Goal: Task Accomplishment & Management: Complete application form

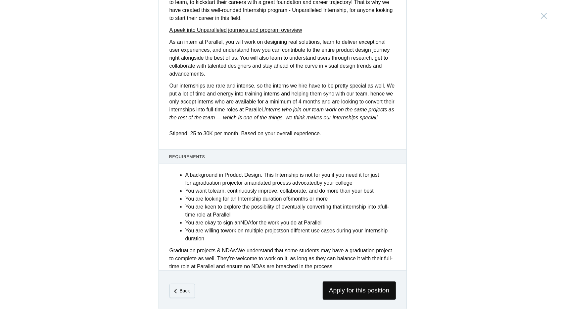
scroll to position [200, 0]
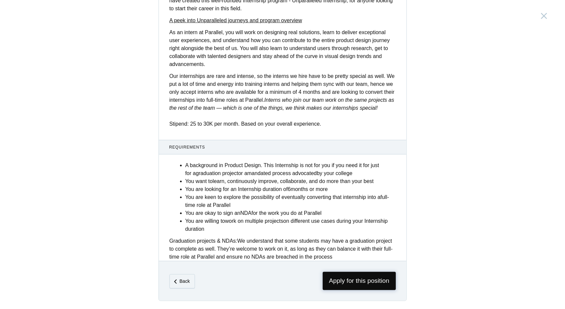
click at [353, 275] on span "Apply for this position" at bounding box center [359, 281] width 73 height 18
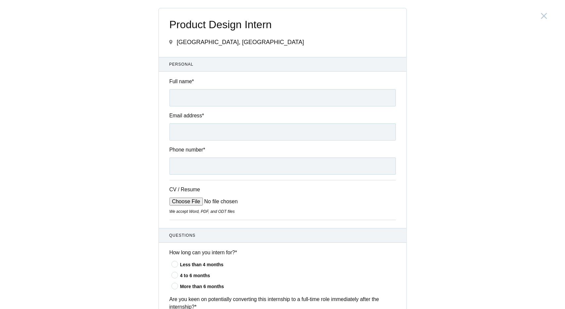
scroll to position [458, 0]
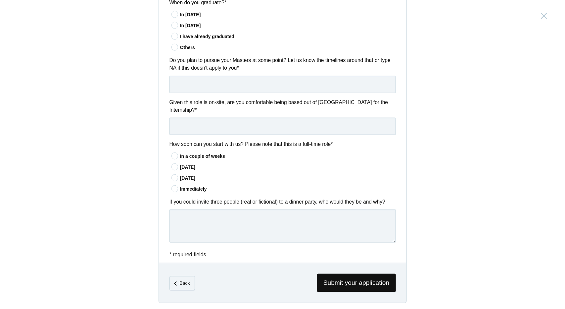
click at [172, 154] on icon at bounding box center [175, 156] width 12 height 4
click at [0, 0] on input"] "In a couple of weeks" at bounding box center [0, 0] width 0 height 0
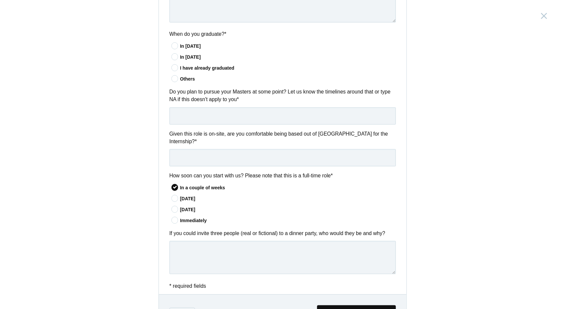
scroll to position [425, 0]
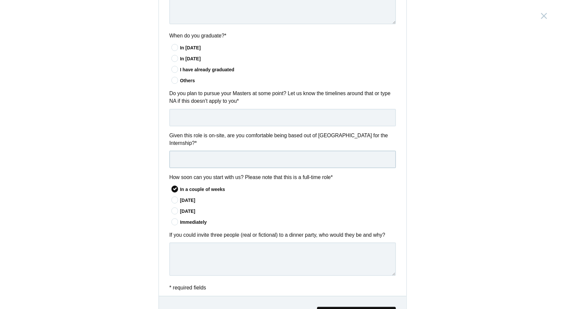
click at [220, 158] on input "text" at bounding box center [283, 159] width 227 height 17
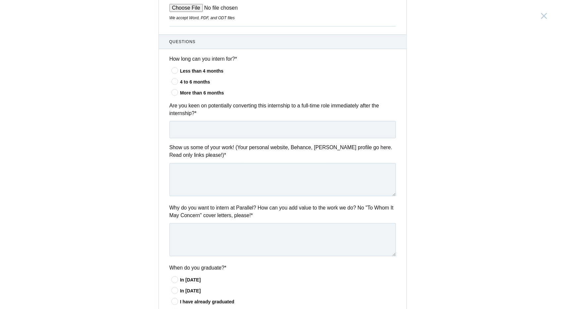
scroll to position [0, 0]
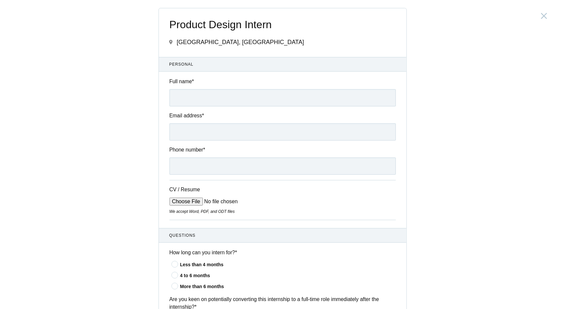
type input "Yes"
click at [193, 99] on input "Full name *" at bounding box center [283, 97] width 227 height 17
type input "[PERSON_NAME] [PERSON_NAME]"
click at [173, 137] on input "Email address *" at bounding box center [283, 131] width 227 height 17
type input "[EMAIL_ADDRESS][DOMAIN_NAME]"
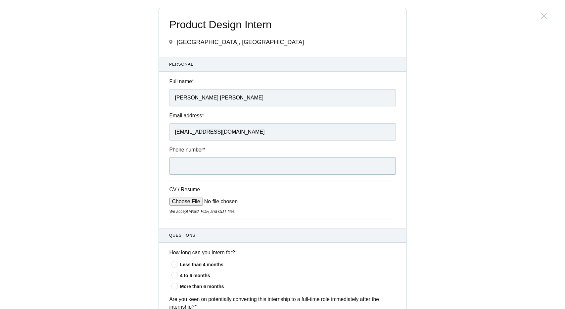
click at [187, 164] on input "Phone number *" at bounding box center [283, 165] width 227 height 17
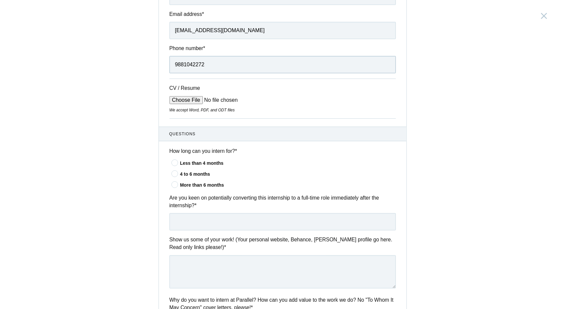
scroll to position [99, 0]
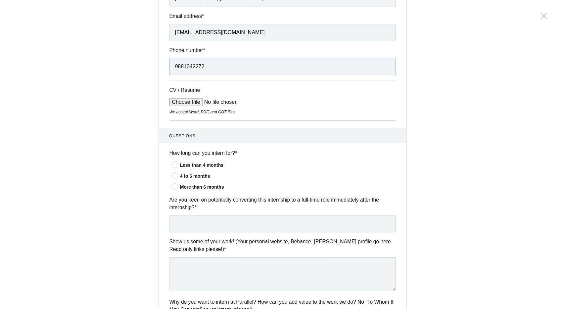
type input "9881042272"
click at [196, 98] on input "CV / Resume" at bounding box center [220, 102] width 100 height 8
type input "C:\fakepath\[PERSON_NAME] [PERSON_NAME] Pawar_Resume_2025.pdf"
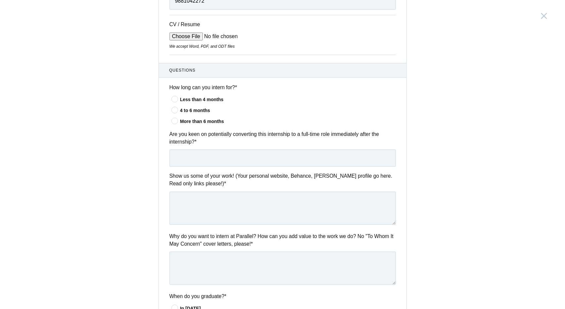
scroll to position [166, 0]
click at [174, 118] on icon at bounding box center [175, 120] width 12 height 4
click at [0, 0] on input"] "More than 6 months" at bounding box center [0, 0] width 0 height 0
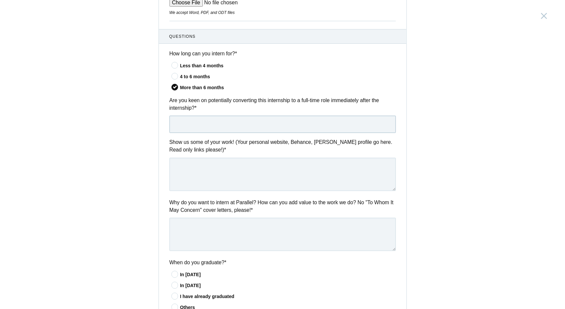
click at [193, 125] on input "text" at bounding box center [283, 124] width 227 height 17
click at [405, 165] on div "Product Design Intern [GEOGRAPHIC_DATA], [GEOGRAPHIC_DATA] Submitting form fail…" at bounding box center [282, 154] width 565 height 309
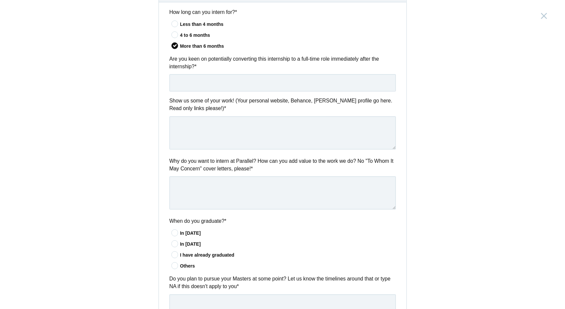
scroll to position [265, 0]
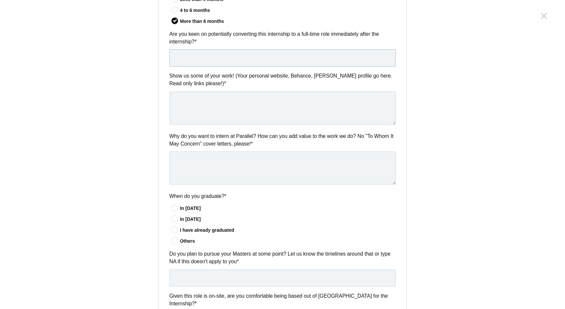
click at [187, 51] on input "text" at bounding box center [283, 57] width 227 height 17
click at [180, 56] on input "Yes,I am open to exploring" at bounding box center [283, 57] width 227 height 17
click at [240, 56] on input "Yes ,I am open to exploring" at bounding box center [283, 57] width 227 height 17
type input "Yes ,I am open to exploring a full time role after the internship."
click at [216, 104] on textarea at bounding box center [283, 107] width 227 height 33
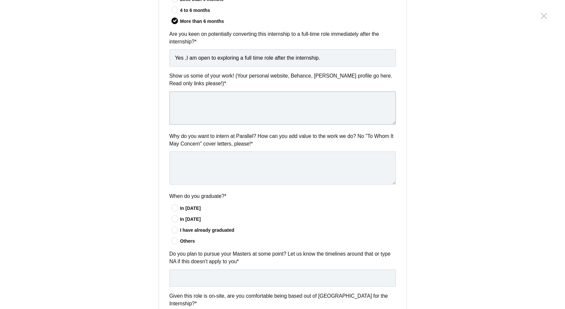
click at [194, 95] on textarea at bounding box center [283, 107] width 227 height 33
paste textarea "[URL][DOMAIN_NAME]"
type textarea "[URL][DOMAIN_NAME]"
click at [205, 166] on textarea at bounding box center [283, 167] width 227 height 33
drag, startPoint x: 172, startPoint y: 99, endPoint x: 401, endPoint y: 100, distance: 229.2
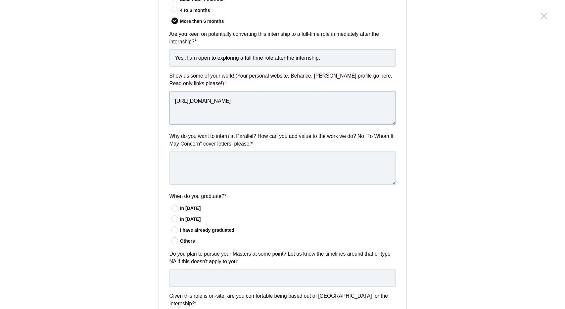
click at [401, 100] on div "Show us some of your work! (Your personal website, Behance, [PERSON_NAME] profi…" at bounding box center [283, 99] width 248 height 55
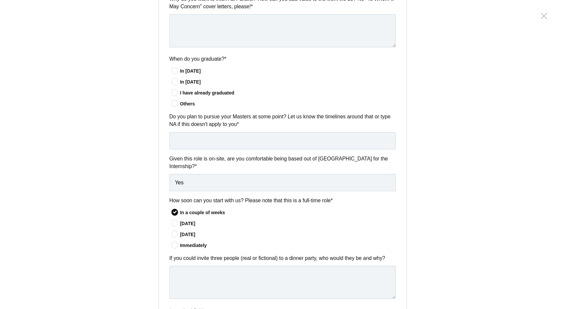
scroll to position [458, 0]
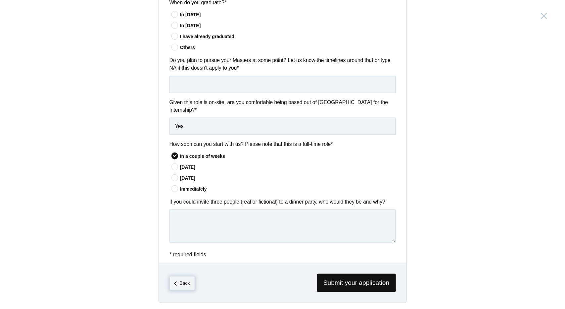
click at [181, 280] on em "Back" at bounding box center [184, 282] width 10 height 5
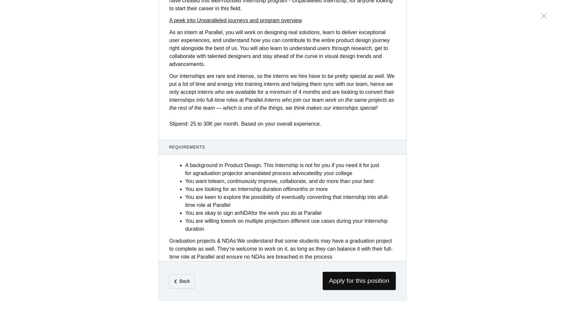
scroll to position [200, 0]
click at [376, 278] on span "Apply for this position" at bounding box center [359, 281] width 73 height 18
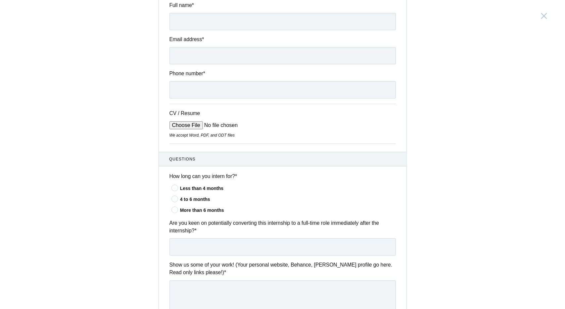
scroll to position [66, 0]
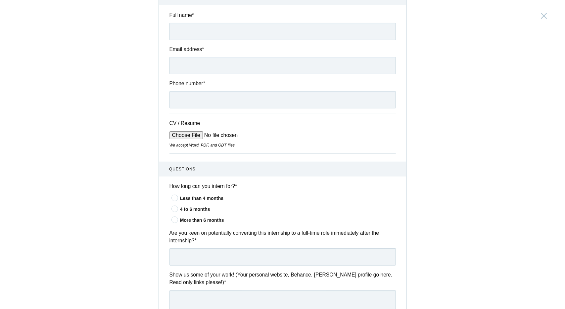
click at [191, 136] on input "CV / Resume" at bounding box center [220, 135] width 100 height 8
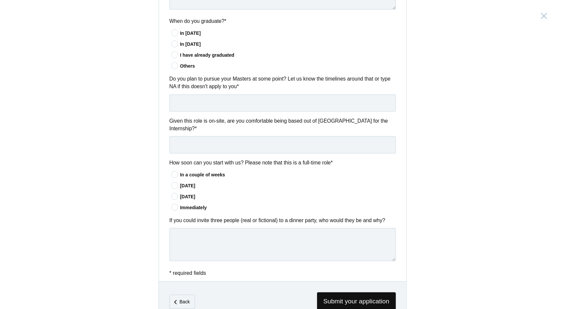
scroll to position [458, 0]
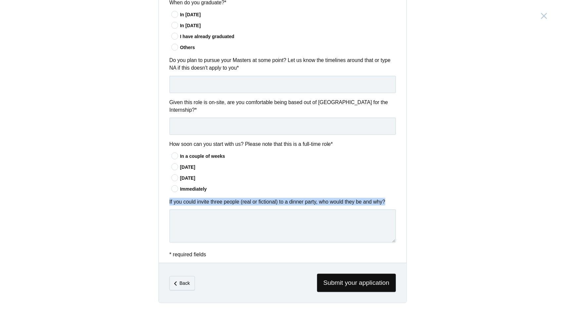
drag, startPoint x: 165, startPoint y: 200, endPoint x: 397, endPoint y: 200, distance: 232.1
click at [397, 200] on div "If you could invite three people (real or fictional) to a dinner party, who wou…" at bounding box center [283, 221] width 248 height 47
copy label "If you could invite three people (real or fictional) to a dinner party, who wou…"
click at [409, 171] on div "Product Design Intern [GEOGRAPHIC_DATA], [GEOGRAPHIC_DATA] Submitting form fail…" at bounding box center [282, 154] width 565 height 309
click at [199, 252] on span "* required fields" at bounding box center [188, 254] width 37 height 6
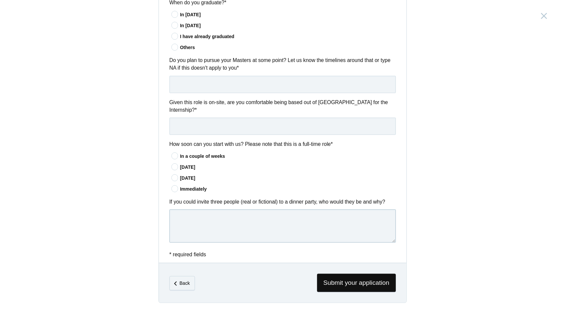
click at [194, 212] on textarea at bounding box center [283, 225] width 227 height 33
paste textarea "If I were planning the perfect dinner party, I’d need three people: a chef who …"
type textarea "If I were planning the perfect dinner party, I’d need three people: a chef who …"
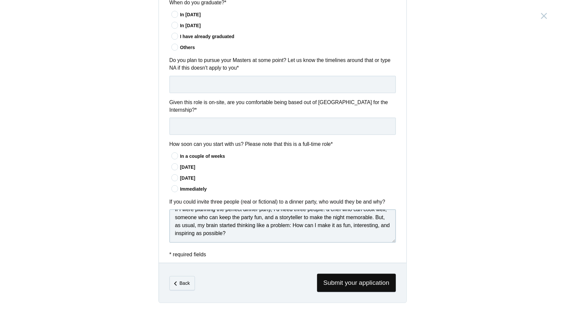
scroll to position [0, 0]
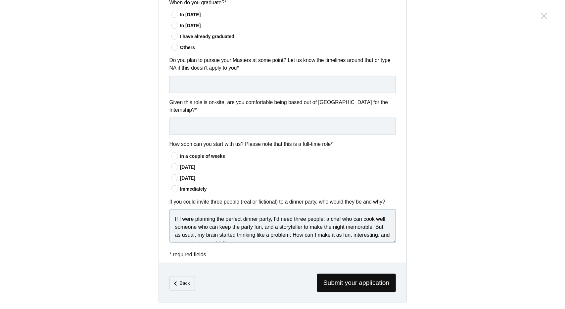
drag, startPoint x: 255, startPoint y: 238, endPoint x: 154, endPoint y: 204, distance: 106.0
click at [154, 204] on div "Product Design Intern [GEOGRAPHIC_DATA], [GEOGRAPHIC_DATA] Submitting form fail…" at bounding box center [282, 154] width 565 height 309
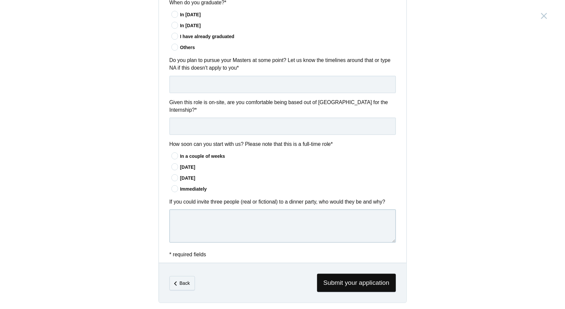
click at [184, 218] on textarea at bounding box center [283, 225] width 227 height 33
paste textarea "If I were planning the perfect dinner, I’d need a chef, someone to keep the par…"
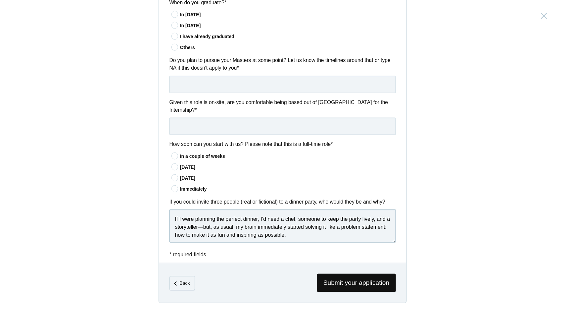
click at [262, 216] on textarea "If I were planning the perfect dinner, I’d need a chef, someone to keep the par…" at bounding box center [283, 225] width 227 height 33
click at [186, 225] on textarea "If I were planning the perfect dinner, I would need a chef, someone to keep the…" at bounding box center [283, 225] width 227 height 33
click at [228, 224] on textarea "If I were planning the perfect dinner, I would need a chef, someone to keep the…" at bounding box center [283, 225] width 227 height 33
click at [229, 225] on textarea "If I were planning the perfect dinner, I would need a chef, someone to keep the…" at bounding box center [283, 225] width 227 height 33
click at [239, 224] on textarea "If I were planning the perfect dinner, I would need a chef, someone to keep the…" at bounding box center [283, 225] width 227 height 33
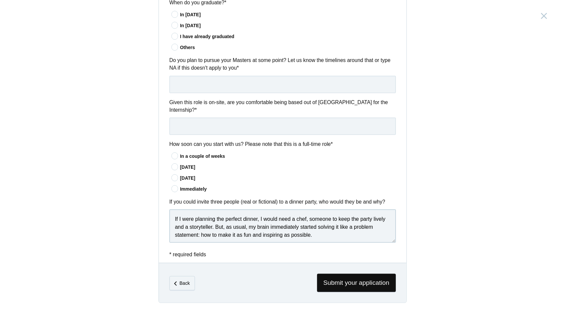
drag, startPoint x: 264, startPoint y: 224, endPoint x: 296, endPoint y: 226, distance: 32.5
click at [264, 224] on textarea "If I were planning the perfect dinner, I would need a chef, someone to keep the…" at bounding box center [283, 225] width 227 height 33
click at [317, 226] on textarea "If I were planning the perfect dinner, I would need a chef, someone to keep the…" at bounding box center [283, 225] width 227 height 33
click at [363, 226] on textarea "If I were planning the perfect dinner, I would need a chef, someone to keep the…" at bounding box center [283, 225] width 227 height 33
click at [219, 233] on textarea "If I were planning the perfect dinner, I would need a chef, someone to keep the…" at bounding box center [283, 225] width 227 height 33
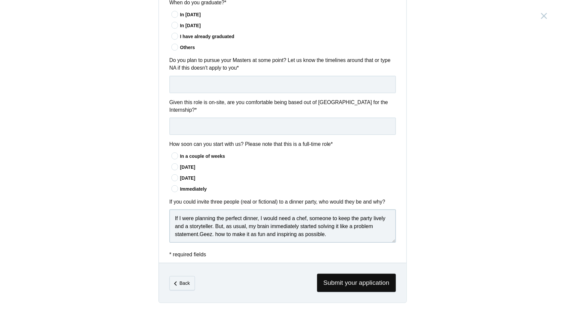
scroll to position [2, 0]
click at [219, 231] on textarea "If I were planning the perfect dinner, I would need a chef, someone to keep the…" at bounding box center [283, 225] width 227 height 33
drag, startPoint x: 227, startPoint y: 231, endPoint x: 219, endPoint y: 231, distance: 8.3
click at [219, 231] on textarea "If I were planning the perfect dinner, I would need a chef, someone to keep the…" at bounding box center [283, 225] width 227 height 33
drag, startPoint x: 225, startPoint y: 224, endPoint x: 229, endPoint y: 224, distance: 4.3
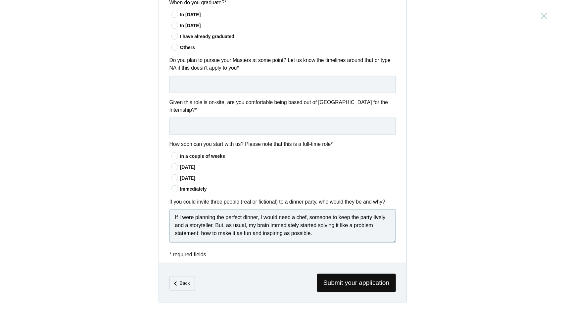
click at [225, 224] on textarea "If I were planning the perfect dinner, I would need a chef, someone to keep the…" at bounding box center [283, 225] width 227 height 33
paste textarea "If I were planning the perfect dinner, I’d need a chef, someone to keep the par…"
click at [227, 224] on textarea "If I were planning the perfect dinner, I would need a chef, someone to keep the…" at bounding box center [283, 225] width 227 height 33
click at [234, 224] on textarea "If I were planning the perfect dinner, I would need a chef, someone to keep the…" at bounding box center [283, 225] width 227 height 33
click at [247, 222] on textarea "If I were planning the perfect dinner, I would need a chef, someone to keep the…" at bounding box center [283, 225] width 227 height 33
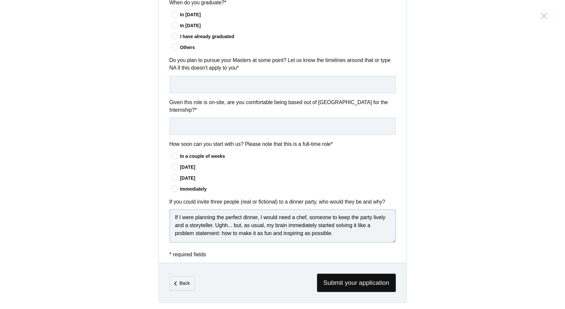
click at [338, 231] on textarea "If I were planning the perfect dinner, I would need a chef, someone to keep the…" at bounding box center [283, 225] width 227 height 33
click at [223, 232] on textarea "If I were planning the perfect dinner, I would need a chef, someone to keep the…" at bounding box center [283, 225] width 227 height 33
click at [219, 228] on textarea "If I were planning the perfect dinner, I would need a chef, someone to keep the…" at bounding box center [283, 225] width 227 height 33
click at [338, 232] on textarea "If I were planning the perfect dinner, I would need a chef, someone to keep the…" at bounding box center [283, 225] width 227 height 33
click at [339, 232] on textarea "If I were planning the perfect dinner, I would need a chef, someone to keep the…" at bounding box center [283, 225] width 227 height 33
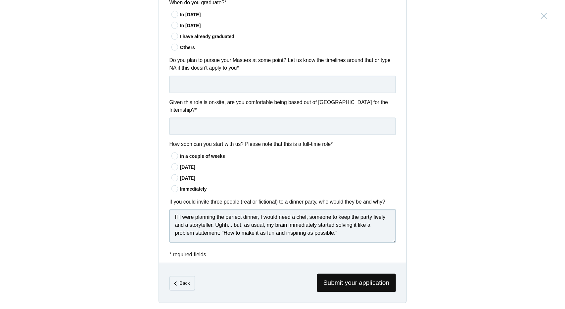
scroll to position [11, 0]
paste textarea "If I had to imagine it, I’d picture people I’d probably never meet… but hope to…"
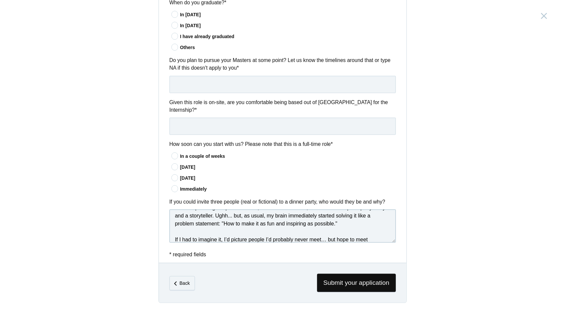
scroll to position [27, 0]
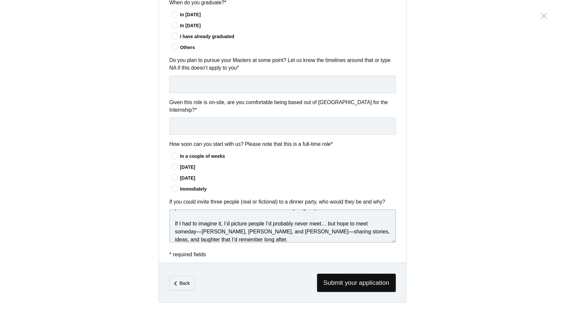
click at [172, 223] on textarea "If I were planning the perfect dinner, I would need a chef, someone to keep the…" at bounding box center [283, 225] width 227 height 33
click at [185, 223] on textarea "If I were planning the perfect dinner, I would need a chef, someone to keep the…" at bounding box center [283, 225] width 227 height 33
click at [237, 220] on textarea "If I were planning the perfect dinner, I would need a chef, someone to keep the…" at bounding box center [283, 225] width 227 height 33
click at [290, 220] on textarea "If I were planning the perfect dinner, I would need a chef, someone to keep the…" at bounding box center [283, 225] width 227 height 33
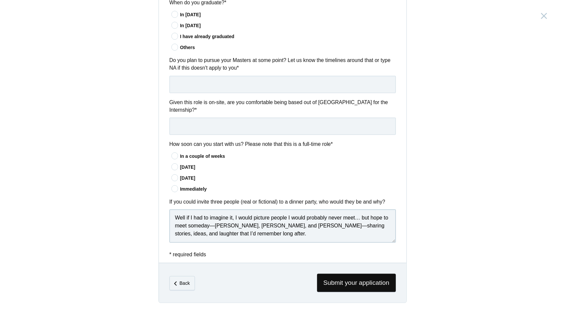
scroll to position [33, 0]
click at [219, 222] on textarea "If I were planning the perfect dinner, I would need a chef, someone to keep the…" at bounding box center [283, 225] width 227 height 33
drag, startPoint x: 271, startPoint y: 222, endPoint x: 252, endPoint y: 222, distance: 19.5
click at [252, 222] on textarea "If I were planning the perfect dinner, I would need a chef, someone to keep the…" at bounding box center [283, 225] width 227 height 33
click at [275, 233] on textarea "If I were planning the perfect dinner, I would need a chef, someone to keep the…" at bounding box center [283, 225] width 227 height 33
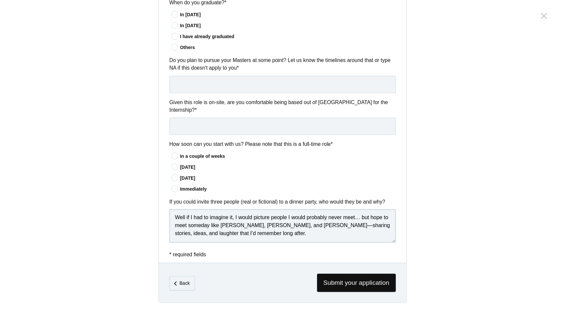
click at [274, 225] on textarea "If I were planning the perfect dinner, I would need a chef, someone to keep the…" at bounding box center [283, 225] width 227 height 33
click at [323, 220] on textarea "If I were planning the perfect dinner, I would need a chef, someone to keep the…" at bounding box center [283, 225] width 227 height 33
click at [323, 223] on textarea "If I were planning the perfect dinner, I would need a chef, someone to keep the…" at bounding box center [283, 225] width 227 height 33
click at [371, 224] on textarea "If I were planning the perfect dinner, I would need a chef, someone to keep the…" at bounding box center [283, 225] width 227 height 33
click at [373, 223] on textarea "If I were planning the perfect dinner, I would need a chef, someone to keep the…" at bounding box center [283, 225] width 227 height 33
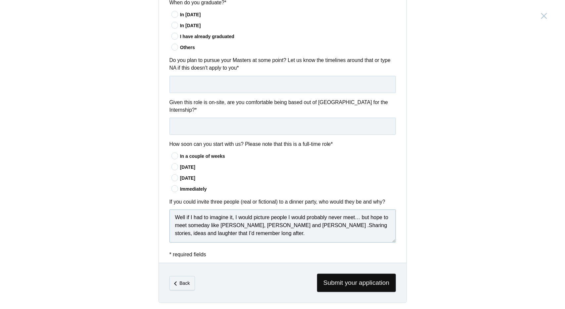
drag, startPoint x: 295, startPoint y: 230, endPoint x: 321, endPoint y: 224, distance: 26.8
click at [321, 224] on textarea "If I were planning the perfect dinner, I would need a chef, someone to keep the…" at bounding box center [283, 225] width 227 height 33
type textarea "If I were planning the perfect dinner, I would need a chef, someone to keep the…"
click at [212, 171] on div "In a couple of weeks [DATE]" at bounding box center [283, 172] width 227 height 41
click at [172, 154] on icon at bounding box center [175, 156] width 12 height 4
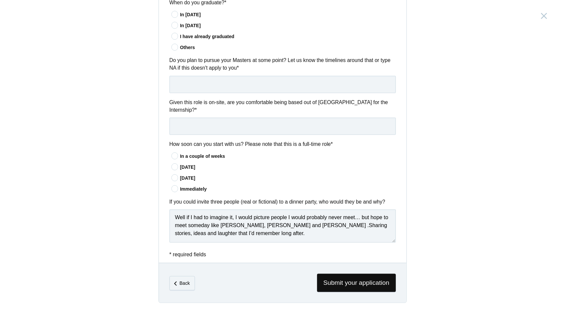
click at [0, 0] on input"] "In a couple of weeks" at bounding box center [0, 0] width 0 height 0
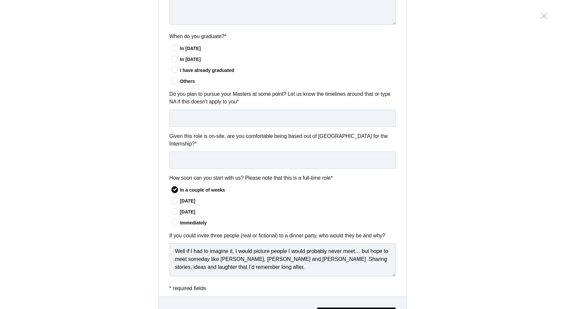
scroll to position [392, 0]
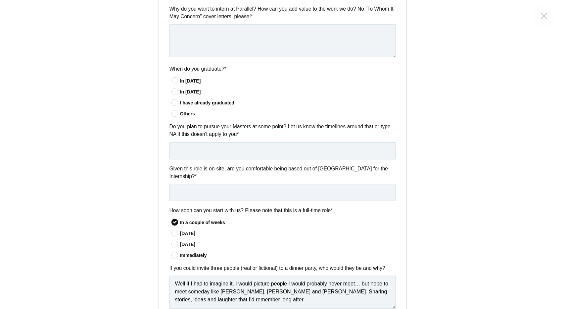
click at [240, 182] on div "Given this role is on-site, are you comfortable being based out of [GEOGRAPHIC_…" at bounding box center [283, 183] width 248 height 36
click at [246, 193] on input "text" at bounding box center [283, 192] width 227 height 17
type input "Yes"
click at [246, 148] on input "text" at bounding box center [283, 150] width 227 height 17
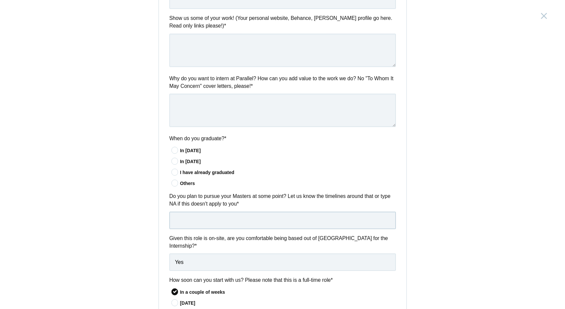
scroll to position [293, 0]
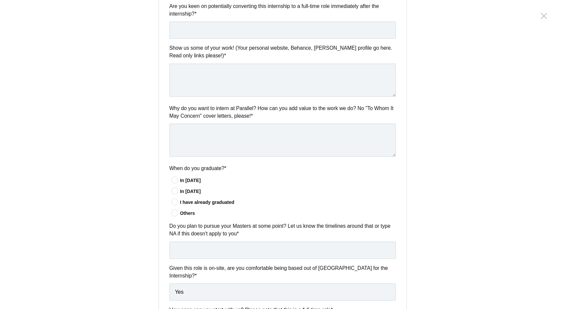
click at [176, 189] on icon at bounding box center [175, 191] width 12 height 4
click at [0, 0] on input"] "In [DATE]" at bounding box center [0, 0] width 0 height 0
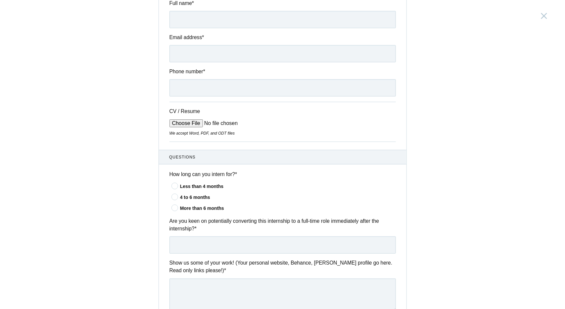
scroll to position [61, 0]
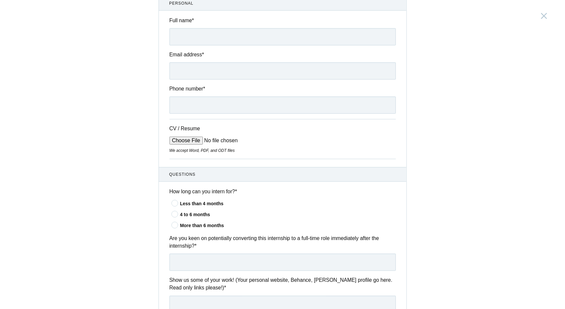
click at [173, 224] on icon at bounding box center [175, 225] width 12 height 4
click at [0, 0] on input"] "More than 6 months" at bounding box center [0, 0] width 0 height 0
click at [195, 138] on input "CV / Resume" at bounding box center [220, 140] width 100 height 8
type input "C:\fakepath\[PERSON_NAME] [PERSON_NAME] Pawar_Resume_2025.pdf"
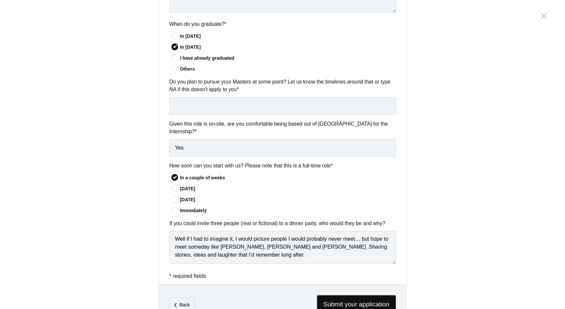
scroll to position [458, 0]
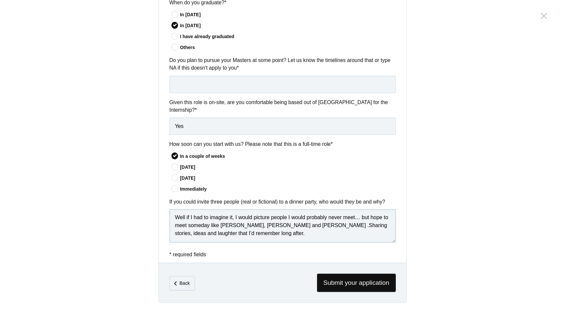
click at [268, 229] on textarea "If I were planning the perfect dinner, I would need a chef, someone to keep the…" at bounding box center [283, 225] width 227 height 33
paste textarea "Sitting with people from different backgrounds, listening to the lives they’ve …"
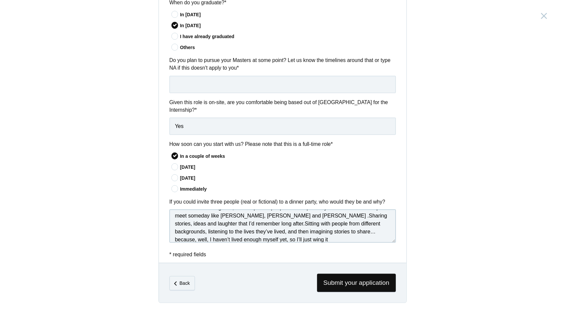
click at [235, 228] on textarea "If I were planning the perfect dinner, I would need a chef, someone to keep the…" at bounding box center [283, 225] width 227 height 33
click at [259, 229] on textarea "If I were planning the perfect dinner, I would need a chef, someone to keep the…" at bounding box center [283, 225] width 227 height 33
click at [260, 238] on textarea "If I were planning the perfect dinner, I would need a chef, someone to keep the…" at bounding box center [283, 225] width 227 height 33
click at [300, 240] on textarea "If I were planning the perfect dinner, I would need a chef, someone to keep the…" at bounding box center [283, 225] width 227 height 33
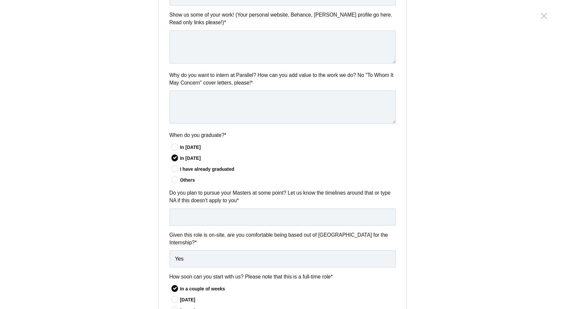
scroll to position [458, 0]
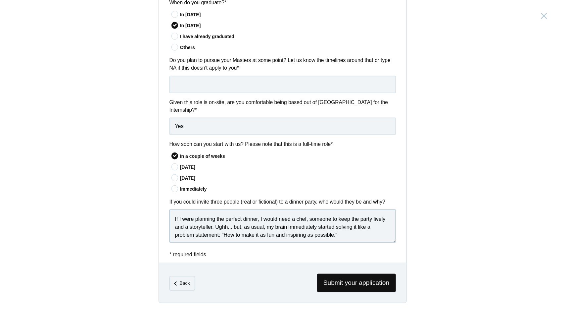
click at [277, 227] on textarea "If I were planning the perfect dinner, I would need a chef, someone to keep the…" at bounding box center [283, 225] width 227 height 33
click at [217, 231] on textarea "If I were planning the perfect dinner, I would need a chef, someone to keep the…" at bounding box center [283, 225] width 227 height 33
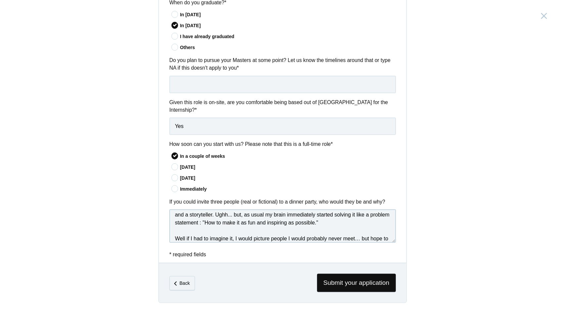
scroll to position [33, 0]
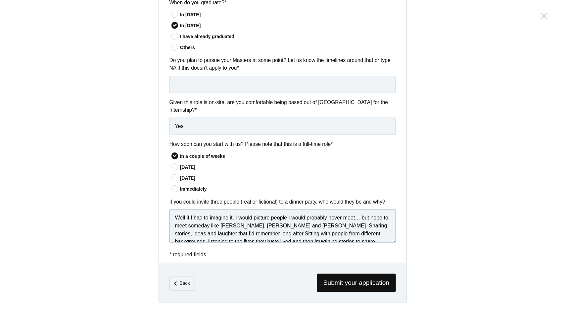
click at [207, 231] on textarea "If I were planning the perfect dinner, I would need a chef, someone to keep the…" at bounding box center [283, 225] width 227 height 33
click at [272, 232] on textarea "If I were planning the perfect dinner, I would need a chef, someone to keep the…" at bounding box center [283, 225] width 227 height 33
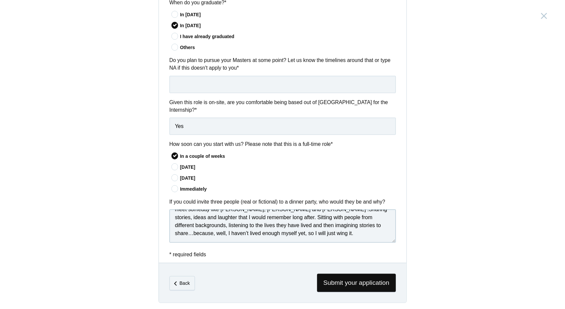
drag, startPoint x: 320, startPoint y: 223, endPoint x: 270, endPoint y: 216, distance: 50.9
click at [270, 216] on textarea "If I were planning the perfect dinner, I would need a chef, someone to keep the…" at bounding box center [283, 225] width 227 height 33
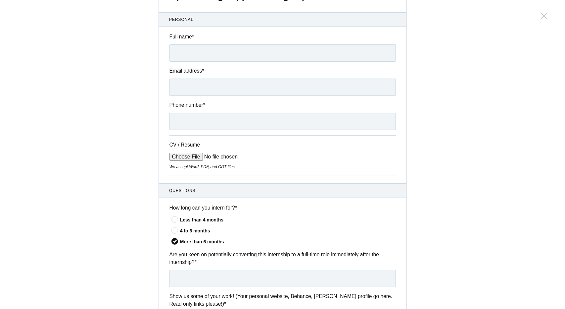
scroll to position [0, 0]
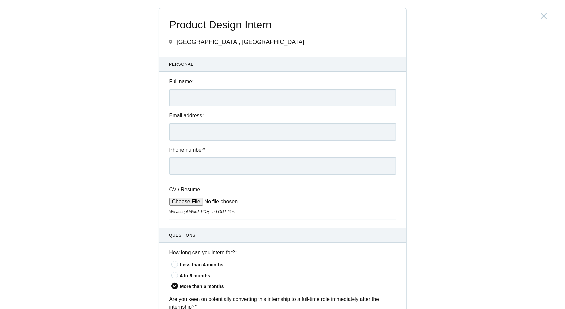
type textarea "If I were planning the perfect dinner, I would need a chef, someone to keep the…"
click at [189, 93] on input "Full name *" at bounding box center [283, 97] width 227 height 17
type input "[PERSON_NAME] [PERSON_NAME]"
click at [198, 134] on input "Email address *" at bounding box center [283, 131] width 227 height 17
type input "[EMAIL_ADDRESS][DOMAIN_NAME]"
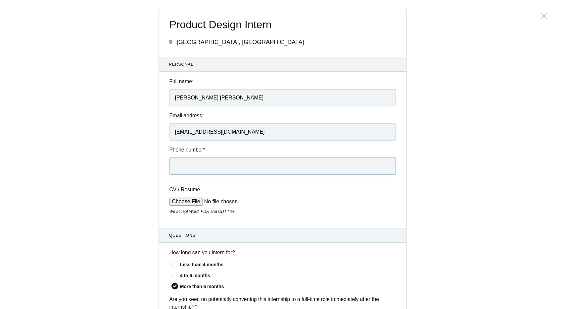
click at [207, 173] on input "Phone number *" at bounding box center [283, 165] width 227 height 17
type input "9881042272"
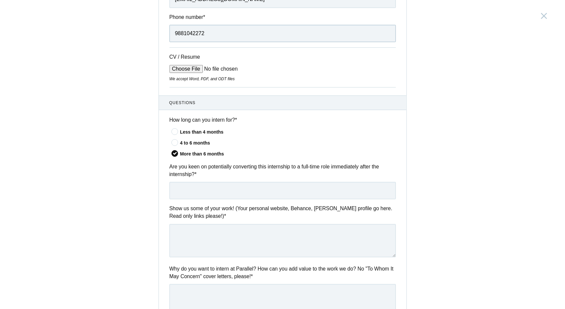
scroll to position [166, 0]
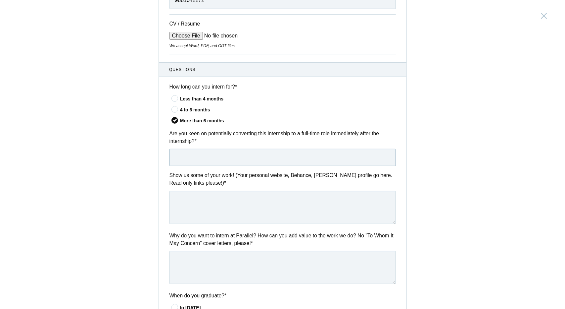
click at [240, 157] on input "text" at bounding box center [283, 157] width 227 height 17
type input "Yes ,I am open to exploring a full time role after the internship."
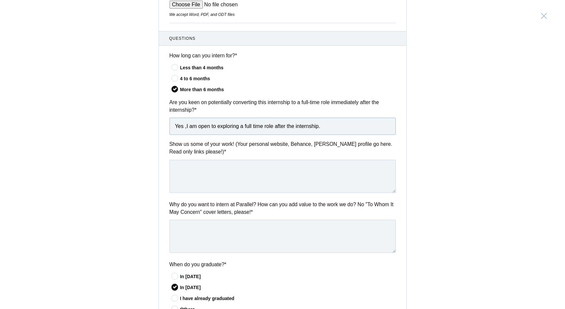
scroll to position [199, 0]
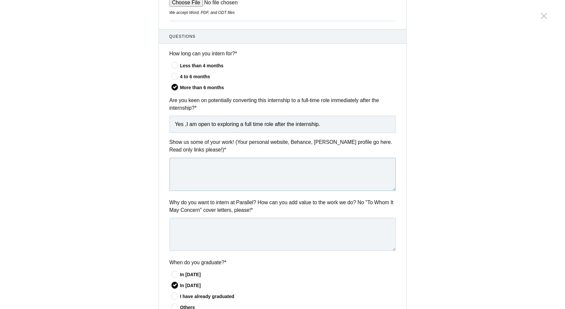
click at [211, 167] on textarea at bounding box center [283, 174] width 227 height 33
click at [195, 169] on textarea at bounding box center [283, 174] width 227 height 33
paste textarea "[URL][DOMAIN_NAME]"
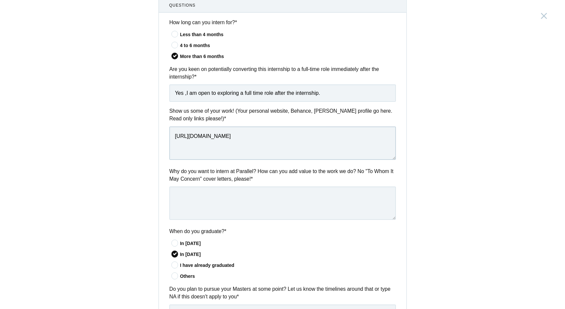
scroll to position [232, 0]
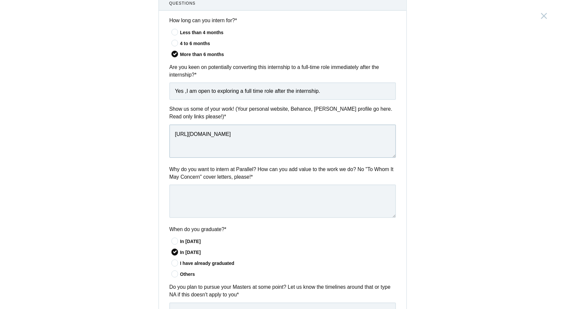
type textarea "[URL][DOMAIN_NAME]"
click at [200, 193] on textarea at bounding box center [283, 200] width 227 height 33
paste textarea "I want to intern at Parallel because the studio turns complex problems into sim…"
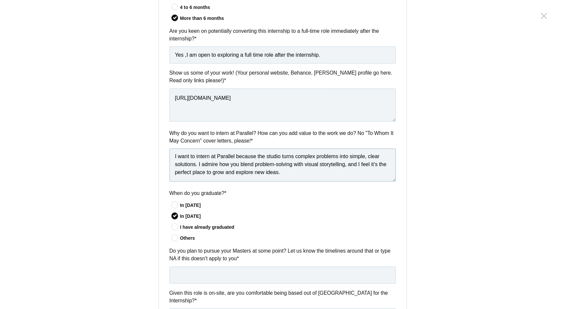
scroll to position [298, 0]
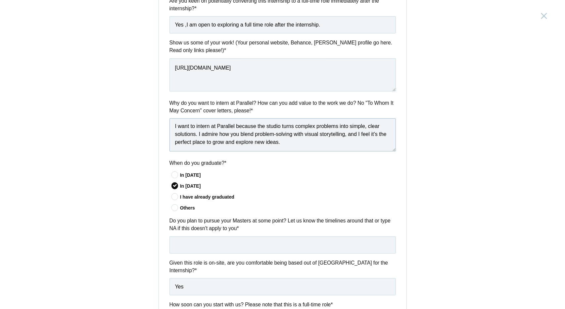
drag, startPoint x: 348, startPoint y: 133, endPoint x: 379, endPoint y: 144, distance: 33.5
click at [348, 134] on textarea "I want to intern at Parallel because the studio turns complex problems into sim…" at bounding box center [283, 134] width 227 height 33
click at [375, 130] on textarea "I want to intern at Parallel because the studio turns complex problems into sim…" at bounding box center [283, 134] width 227 height 33
click at [310, 139] on textarea "I want to intern at Parallel because the studio turns complex problems into sim…" at bounding box center [283, 134] width 227 height 33
paste textarea "I bring curiosity, adaptability, and a hands-on approach to turning ideas into …"
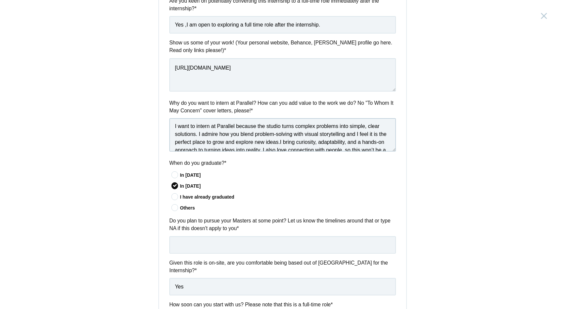
scroll to position [19, 0]
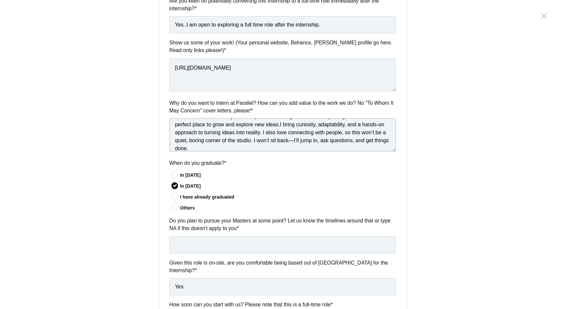
click at [331, 138] on textarea "I want to intern at Parallel because the studio turns complex problems into sim…" at bounding box center [283, 134] width 227 height 33
click at [330, 138] on textarea "I want to intern at Parallel because the studio turns complex problems into sim…" at bounding box center [283, 134] width 227 height 33
click at [197, 147] on textarea "I want to intern at Parallel because the studio turns complex problems into sim…" at bounding box center [283, 134] width 227 height 33
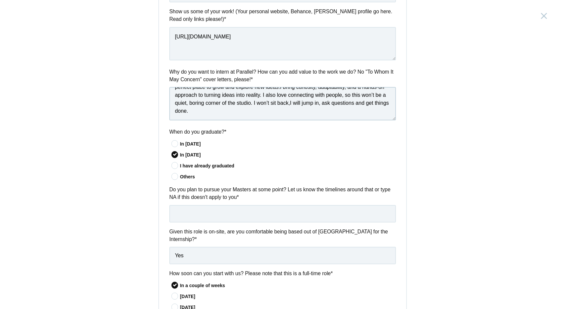
scroll to position [331, 0]
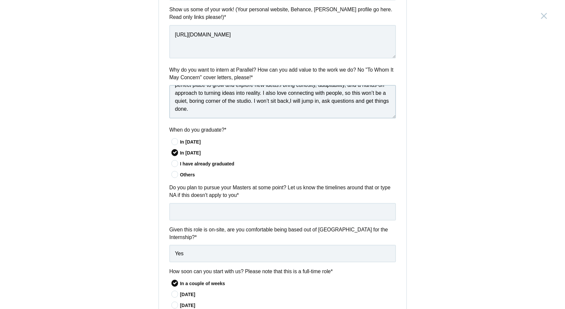
click at [254, 110] on textarea "I want to intern at Parallel because the studio turns complex problems into sim…" at bounding box center [283, 101] width 227 height 33
paste textarea "I’m strongest at research, hands-on prototyping, and exploring new materials wh…"
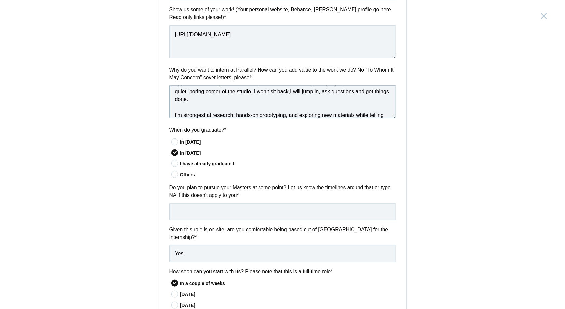
scroll to position [43, 0]
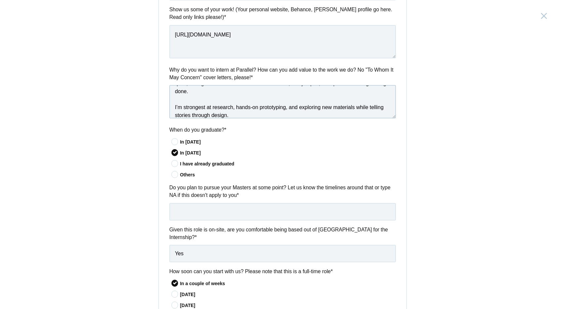
click at [177, 105] on textarea "I want to intern at Parallel because the studio turns complex problems into sim…" at bounding box center [283, 101] width 227 height 33
click at [289, 106] on textarea "I want to intern at Parallel because the studio turns complex problems into sim…" at bounding box center [283, 101] width 227 height 33
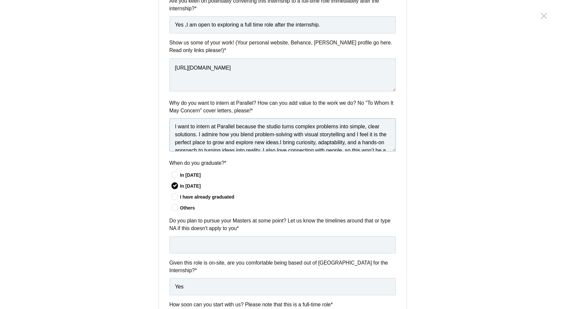
scroll to position [0, 0]
click at [287, 142] on textarea "I want to intern at Parallel because the studio turns complex problems into sim…" at bounding box center [283, 134] width 227 height 33
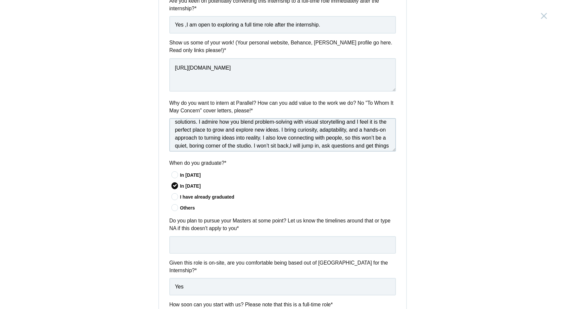
drag, startPoint x: 293, startPoint y: 128, endPoint x: 284, endPoint y: 136, distance: 12.0
click at [284, 136] on textarea "I want to intern at Parallel because the studio turns complex problems into sim…" at bounding box center [283, 134] width 227 height 33
paste textarea "I bring curiosity, flexibility, and like to try out ideas myself"
click at [293, 130] on textarea "I want to intern at Parallel because the studio turns complex problems into sim…" at bounding box center [283, 134] width 227 height 33
click at [353, 130] on textarea "I want to intern at Parallel because the studio turns complex problems into sim…" at bounding box center [283, 134] width 227 height 33
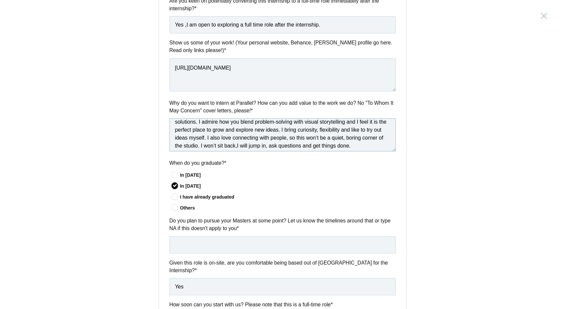
click at [257, 144] on textarea "I want to intern at Parallel because the studio turns complex problems into sim…" at bounding box center [283, 134] width 227 height 33
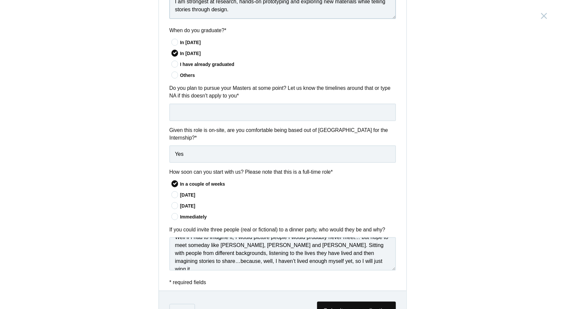
scroll to position [458, 0]
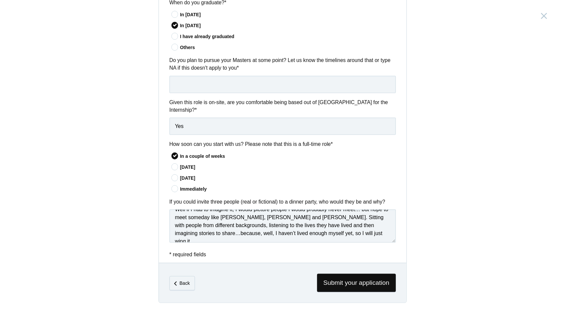
type textarea "I want to intern at Parallel because the studio turns complex problems into sim…"
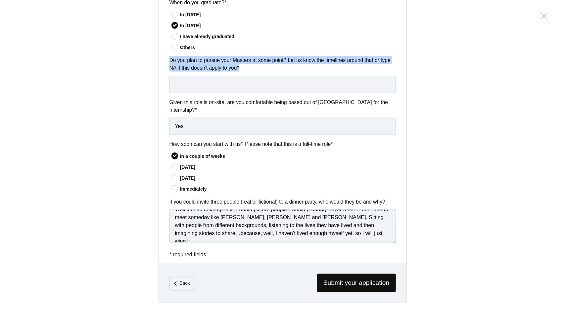
drag, startPoint x: 163, startPoint y: 57, endPoint x: 260, endPoint y: 65, distance: 97.7
click at [260, 65] on div "Do you plan to pursue your Masters at some point? Let us know the timelines aro…" at bounding box center [283, 74] width 248 height 36
copy label "Do you plan to pursue your Masters at some point? Let us know the timelines aro…"
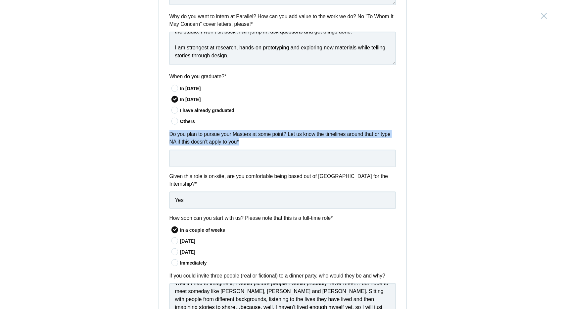
scroll to position [326, 0]
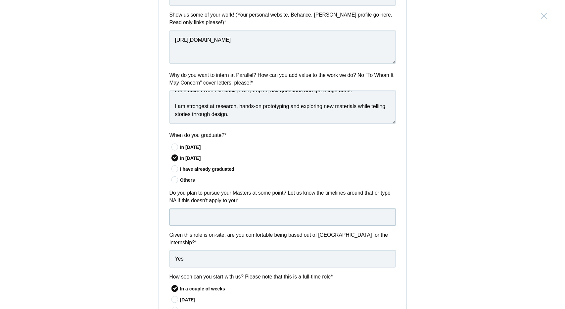
click at [198, 215] on input "text" at bounding box center [283, 216] width 227 height 17
paste input "I want to gain practical industrial experience first, as the design field deman…"
drag, startPoint x: 259, startPoint y: 214, endPoint x: 396, endPoint y: 215, distance: 137.1
click at [396, 215] on div "Do you plan to pursue your Masters at some point? Let us know the timelines aro…" at bounding box center [283, 207] width 248 height 36
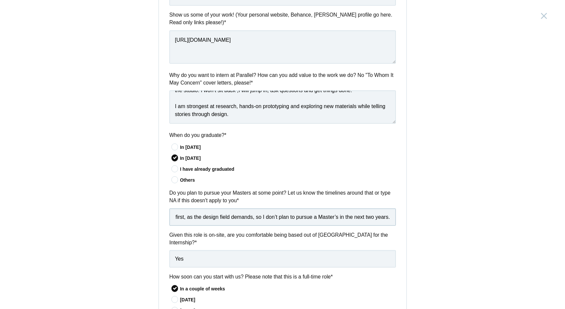
type input "I want to gain practical industrial experience first, as the desigI don’t plan …"
drag, startPoint x: 172, startPoint y: 216, endPoint x: 465, endPoint y: 216, distance: 292.7
click at [465, 216] on div "Product Design Intern [GEOGRAPHIC_DATA], [GEOGRAPHIC_DATA] Submitting form fail…" at bounding box center [282, 154] width 565 height 309
click at [219, 214] on input "text" at bounding box center [283, 216] width 227 height 17
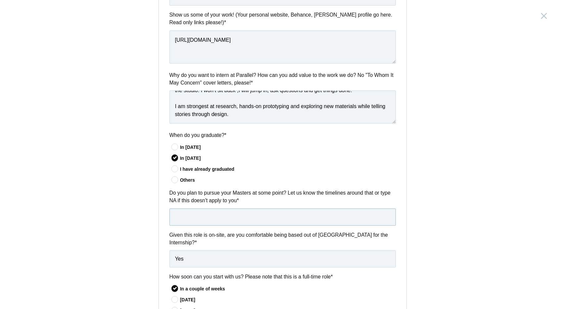
paste input "I don’t plan to pursue a Master’s in the next two years, as I want to gain prac…"
click at [185, 215] on input "I don’t plan to pursue a Master’s in the next two years, as I want to gain prac…" at bounding box center [283, 216] width 227 height 17
click at [287, 215] on input "I do not plan to pursue a Master’s in the next two years, as I want to gain pra…" at bounding box center [283, 216] width 227 height 17
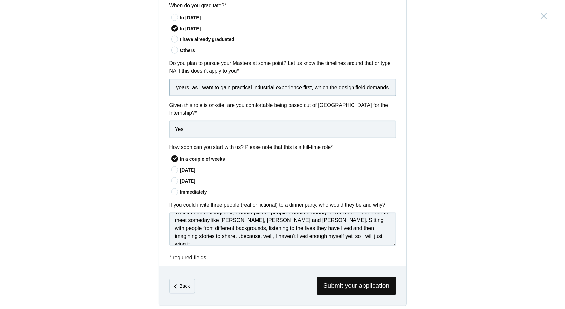
scroll to position [458, 0]
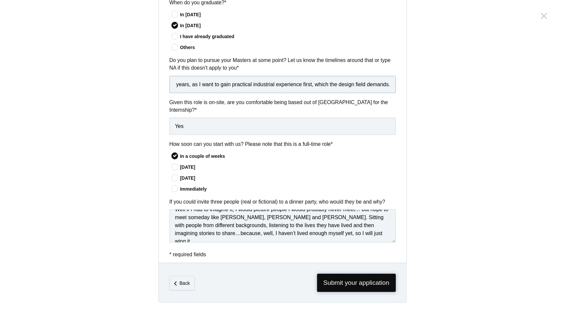
type input "I do not plan to pursue a Master’s in the next 2 years, as I want to gain pract…"
click at [339, 278] on span "Submit your application" at bounding box center [356, 283] width 79 height 18
